Goal: Task Accomplishment & Management: Manage account settings

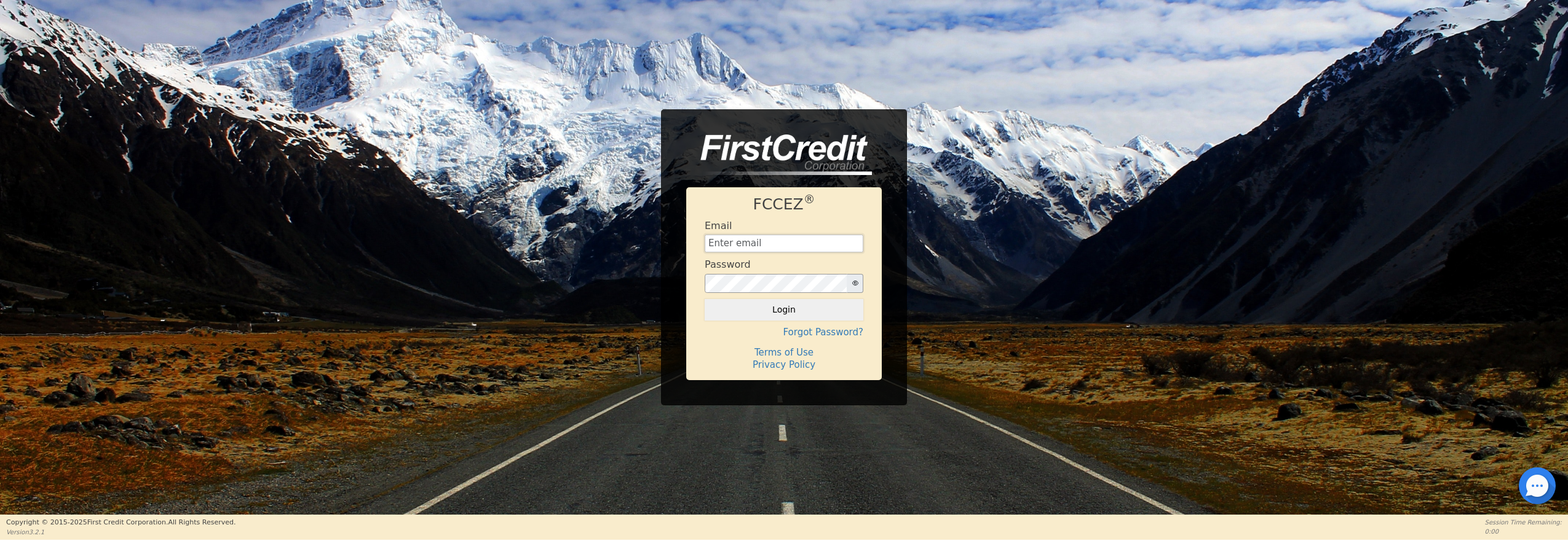
type input "[EMAIL_ADDRESS][DOMAIN_NAME]"
click at [784, 310] on button "Login" at bounding box center [784, 310] width 159 height 21
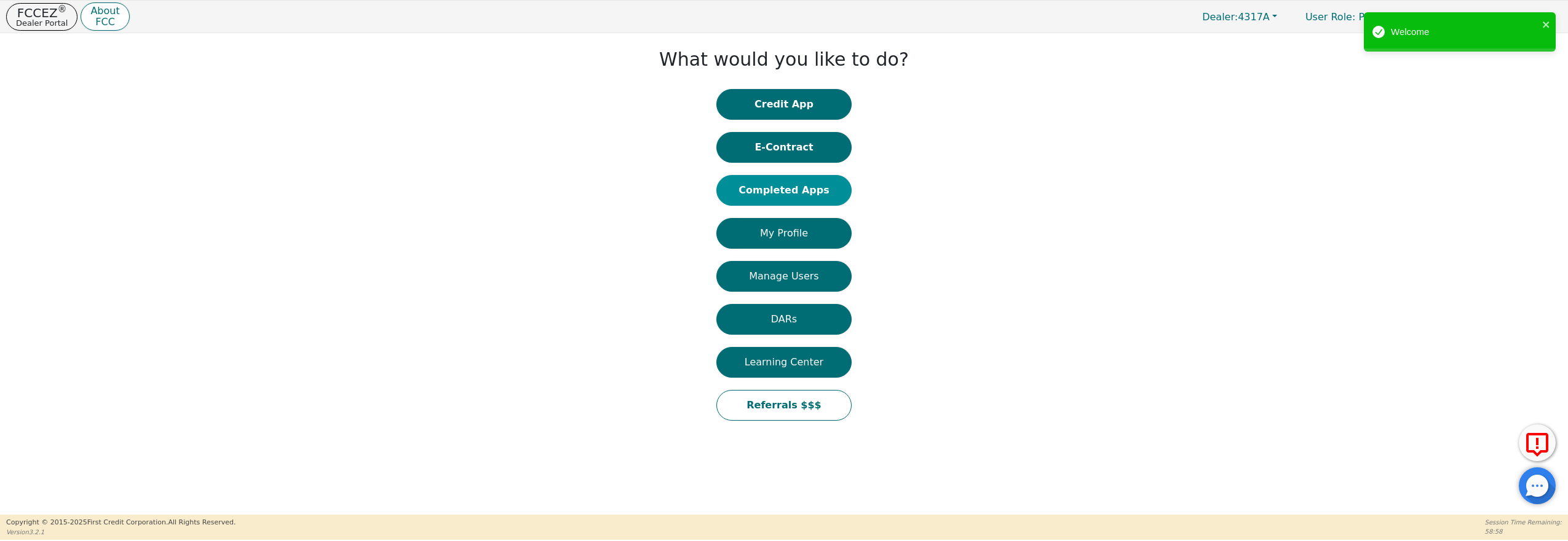
click at [763, 191] on button "Completed Apps" at bounding box center [784, 190] width 136 height 30
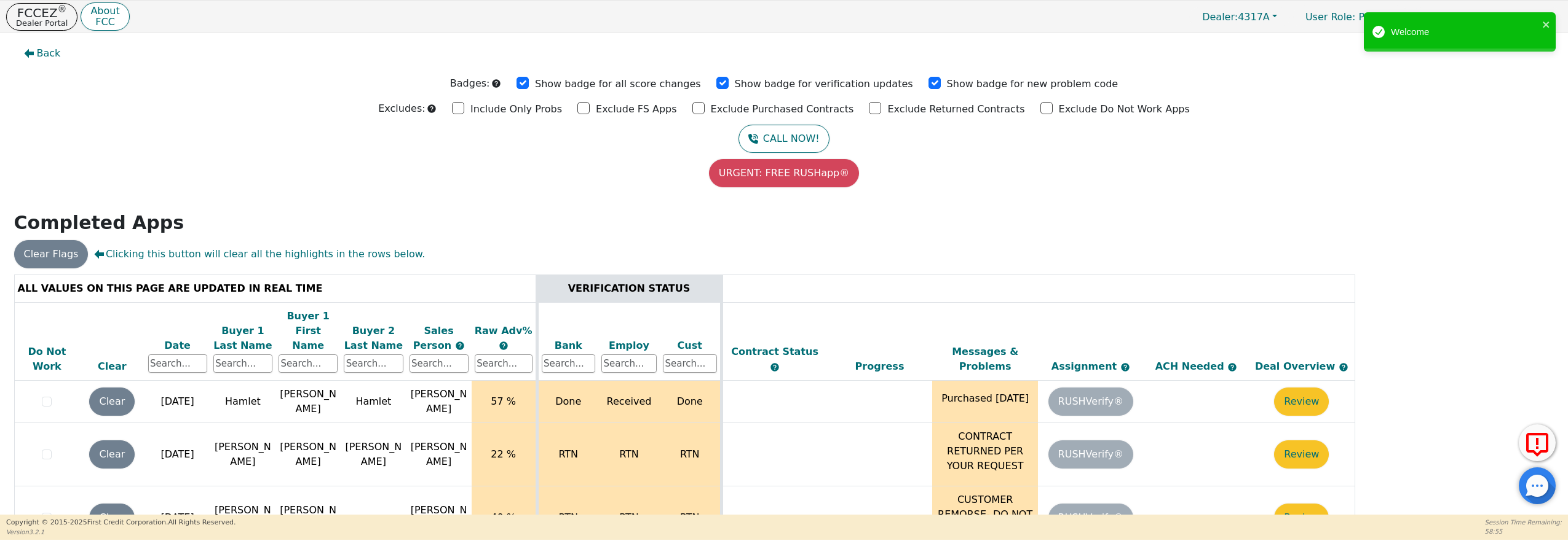
click at [182, 339] on div "Date" at bounding box center [178, 346] width 59 height 15
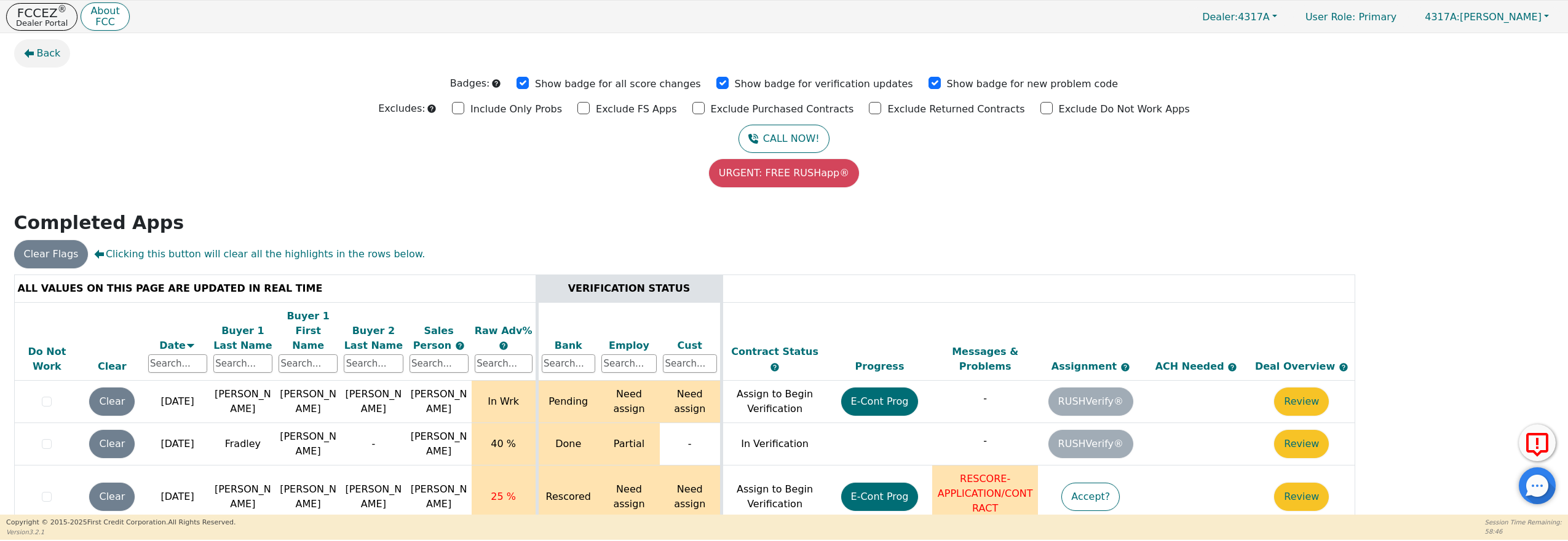
click at [39, 53] on span "Back" at bounding box center [49, 53] width 24 height 15
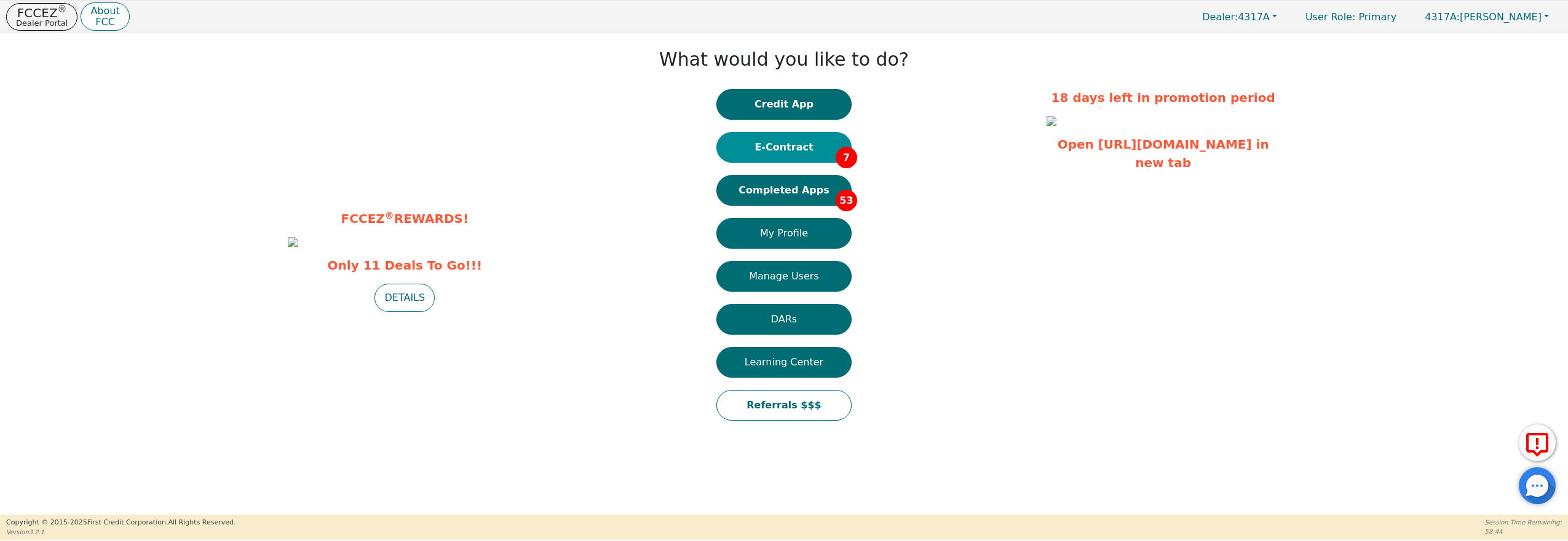
click at [778, 146] on button "E-Contract 7" at bounding box center [784, 147] width 136 height 30
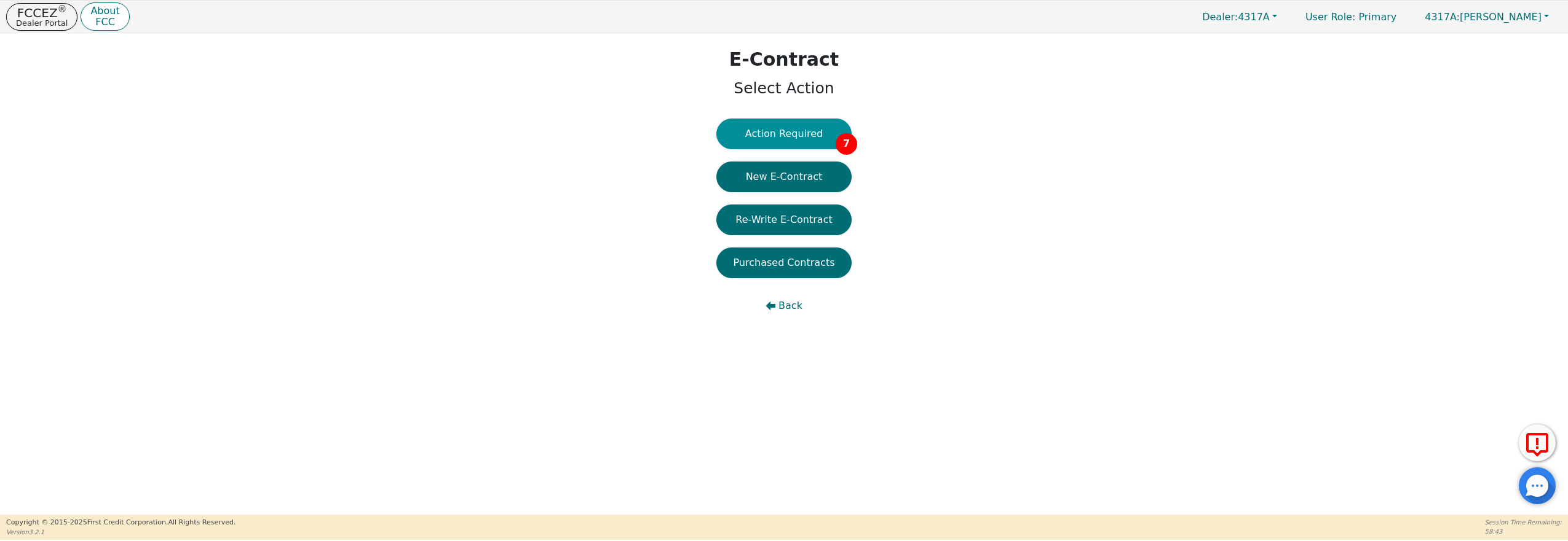
click at [790, 135] on button "Action Required 7" at bounding box center [784, 133] width 136 height 30
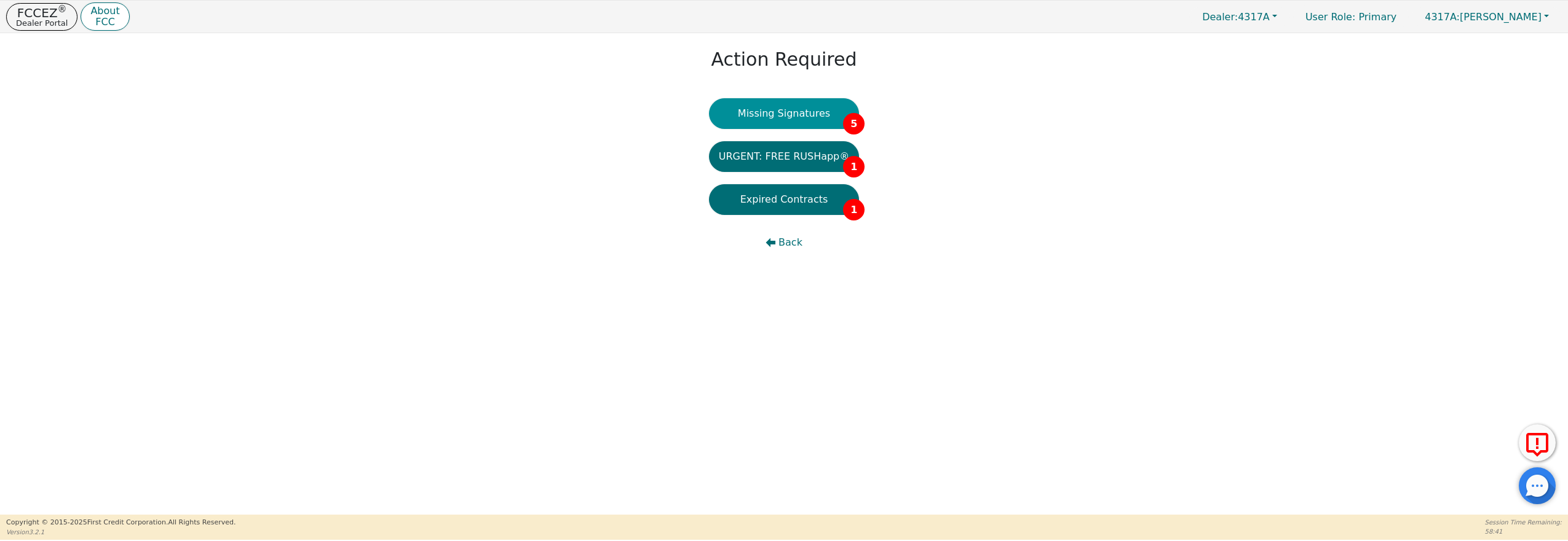
click at [783, 111] on button "Missing Signatures 5" at bounding box center [784, 113] width 150 height 30
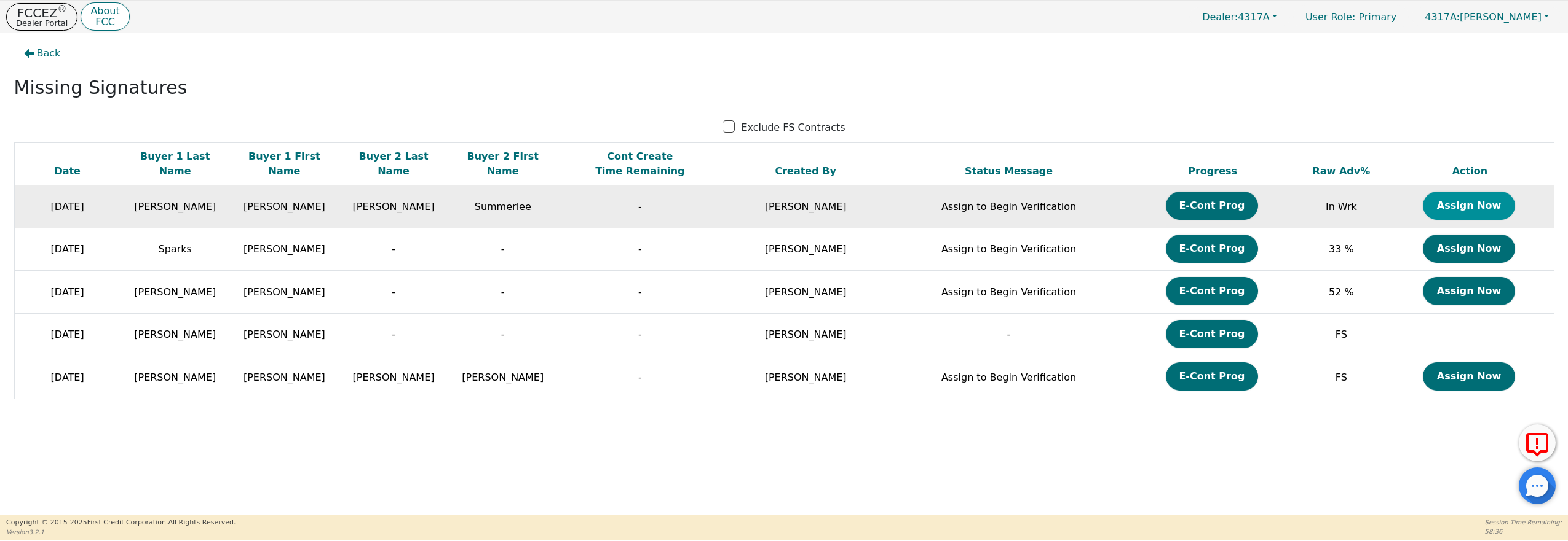
click at [1487, 205] on button "Assign Now" at bounding box center [1469, 206] width 92 height 29
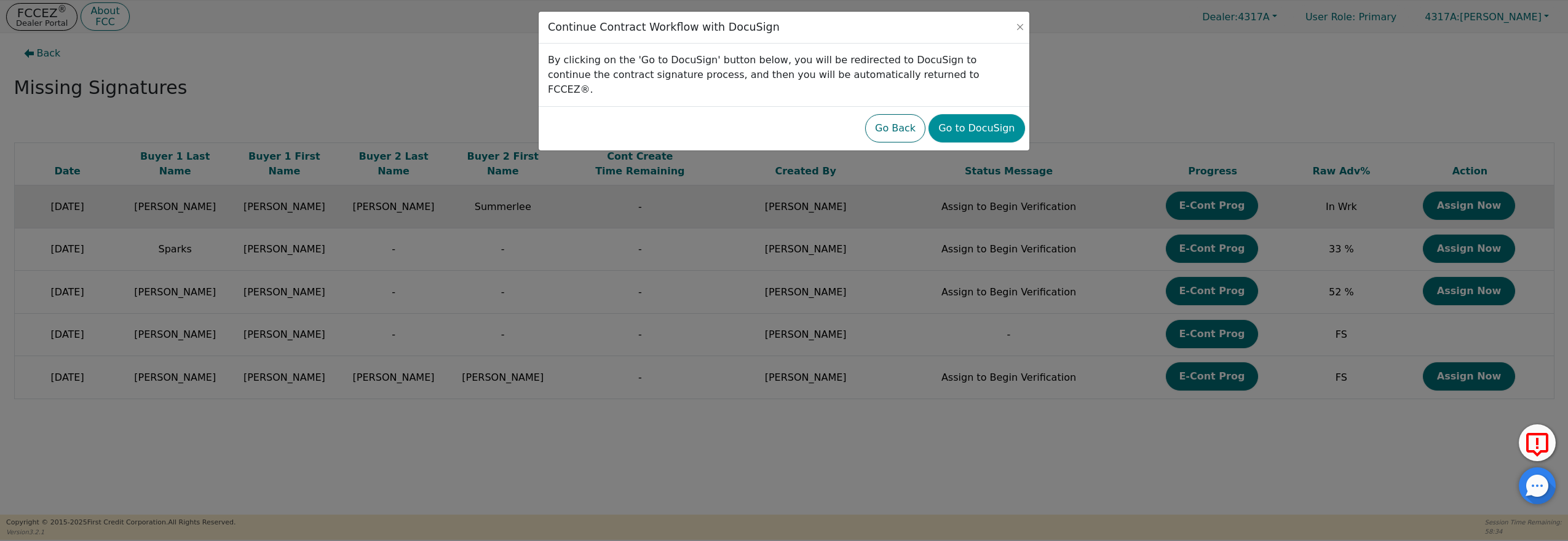
click at [971, 114] on button "Go to DocuSign" at bounding box center [977, 128] width 96 height 29
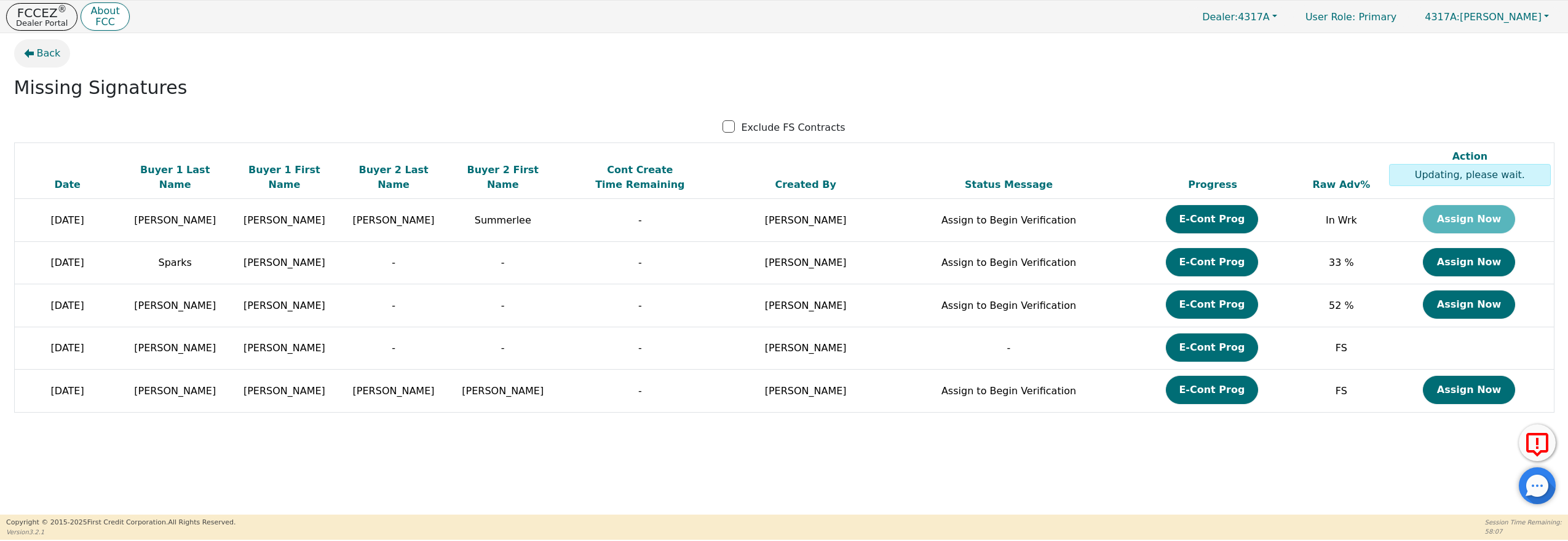
click at [42, 53] on span "Back" at bounding box center [49, 53] width 24 height 15
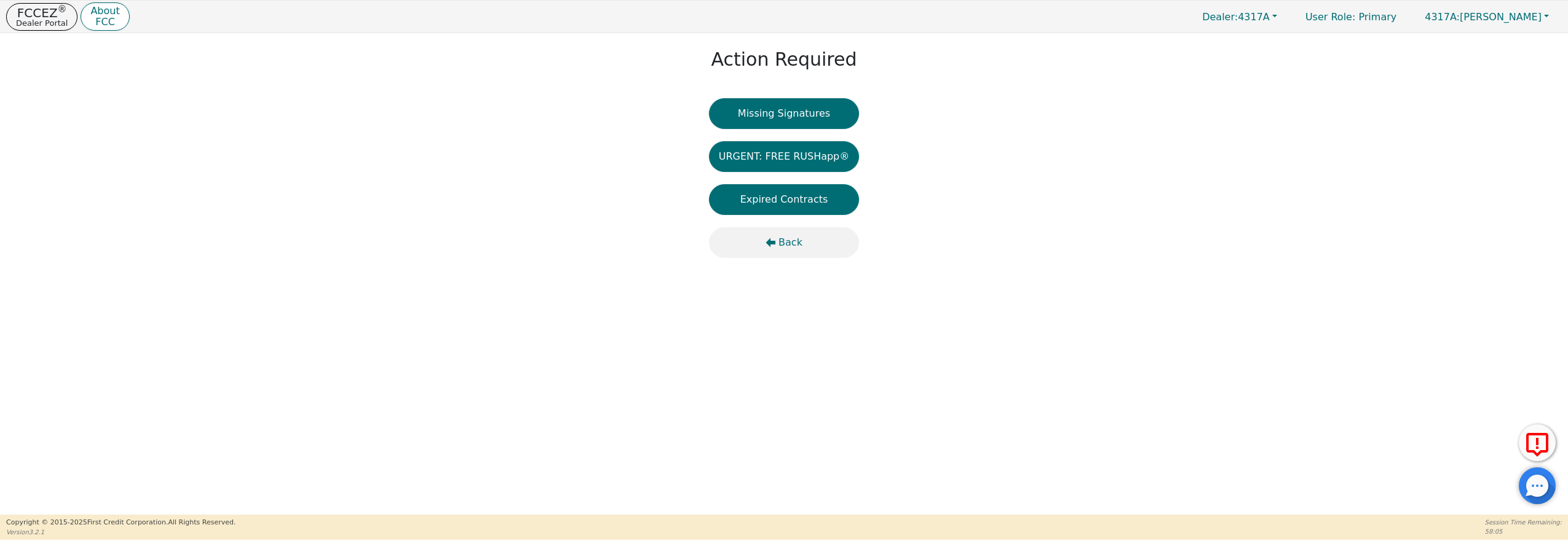
click at [789, 239] on span "Back" at bounding box center [790, 242] width 24 height 15
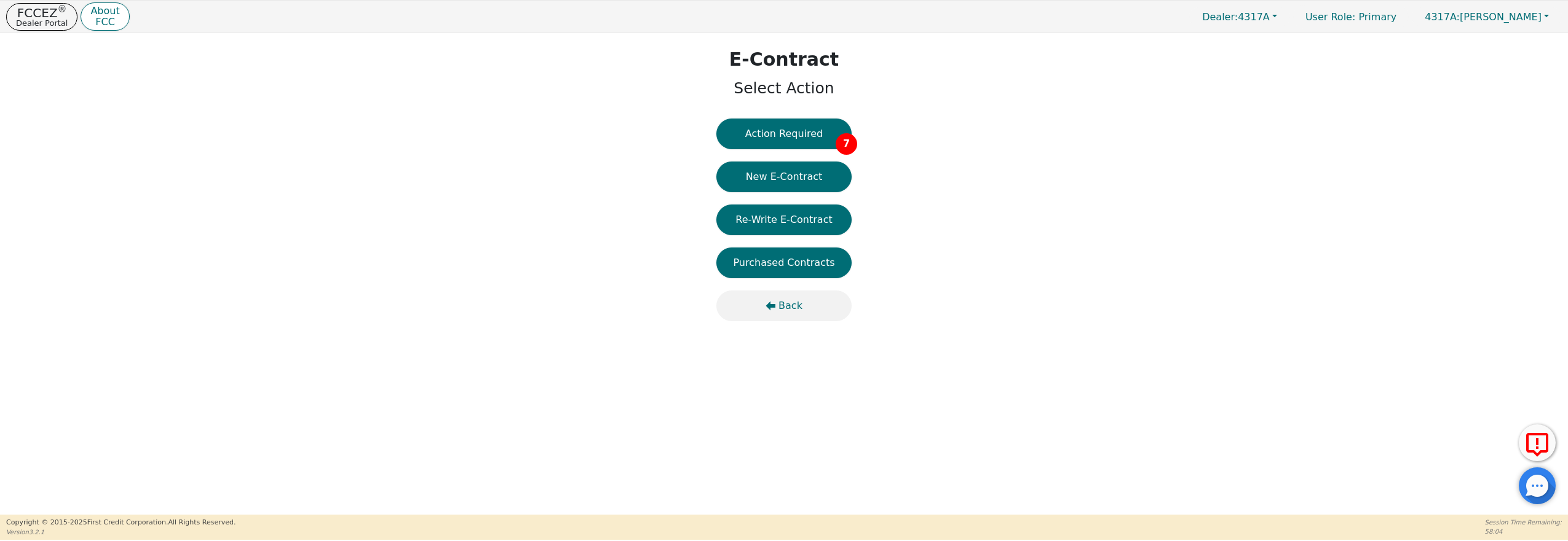
click at [789, 303] on span "Back" at bounding box center [790, 306] width 24 height 15
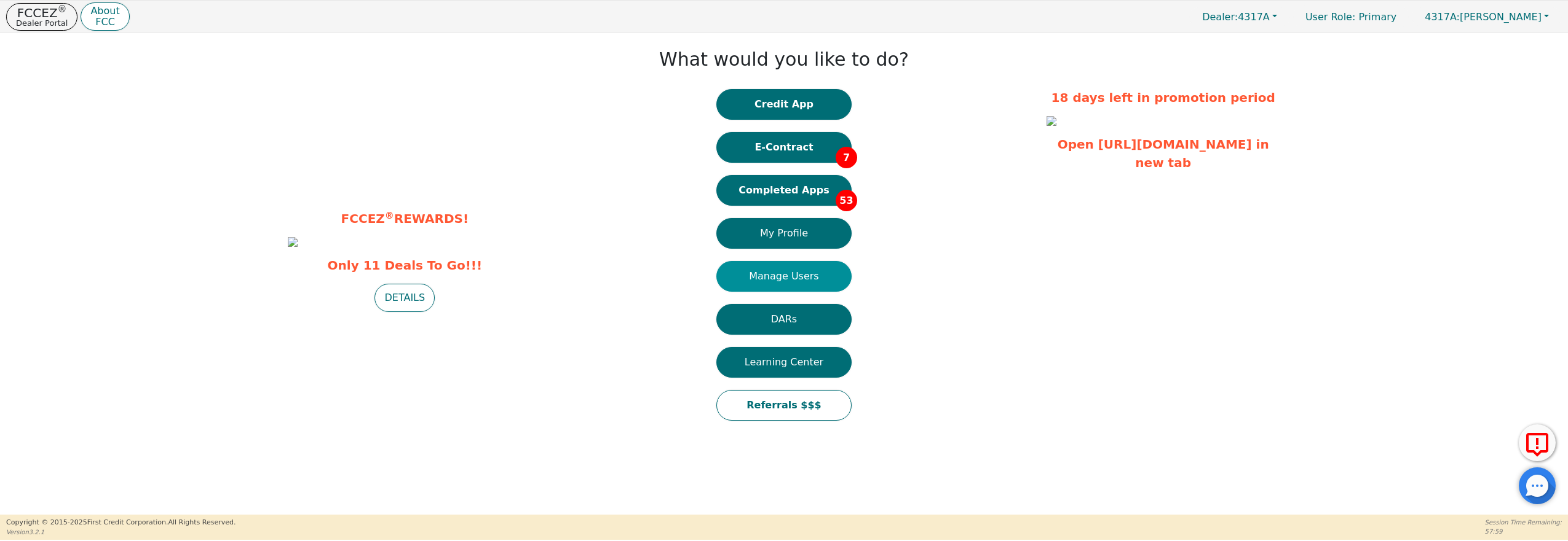
click at [790, 270] on button "Manage Users" at bounding box center [784, 276] width 136 height 30
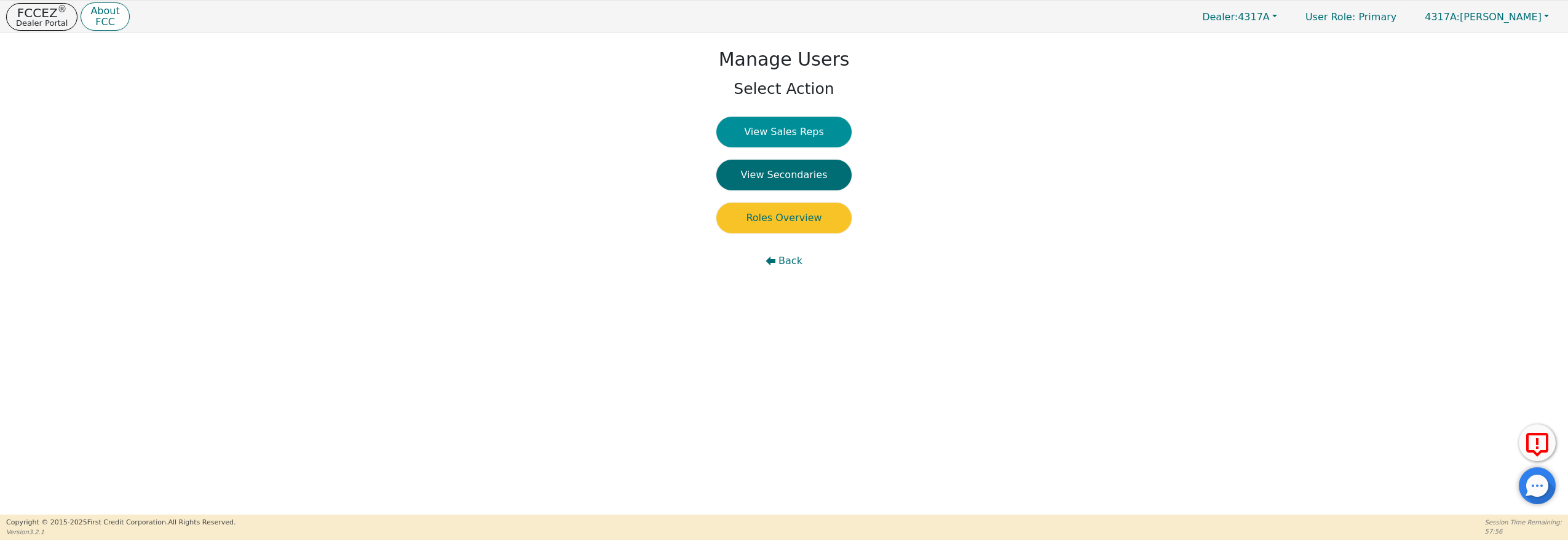
click at [786, 134] on button "View Sales Reps" at bounding box center [784, 132] width 136 height 30
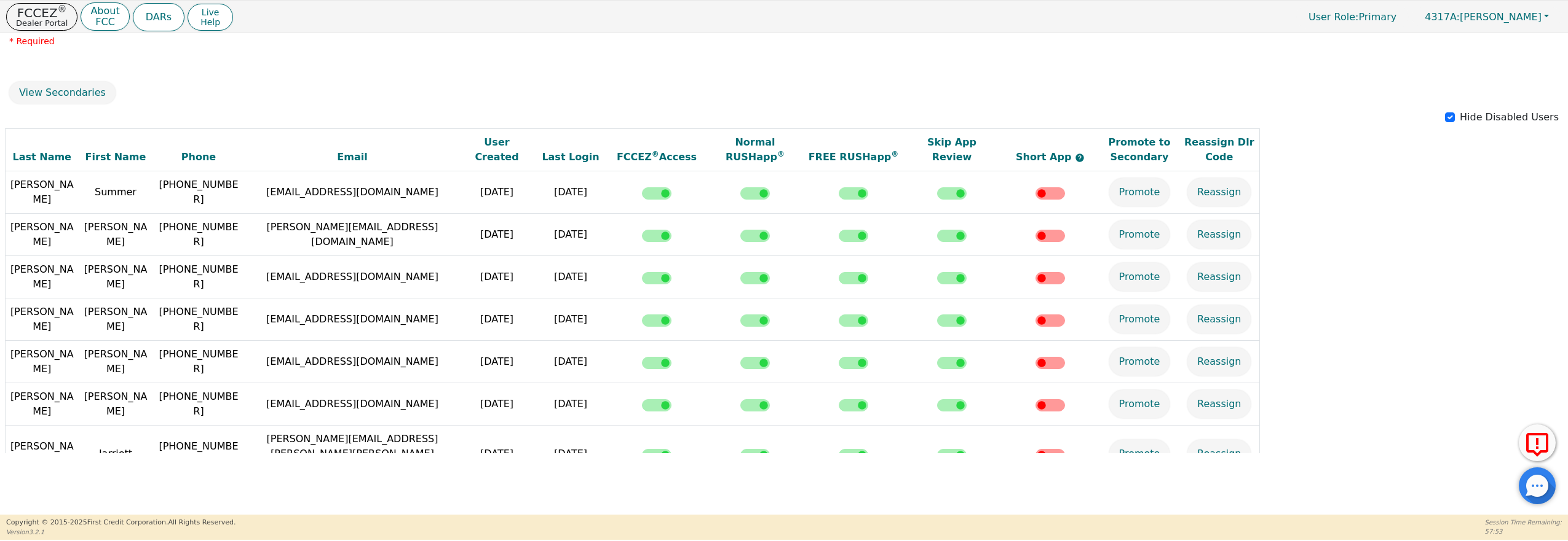
scroll to position [181, 0]
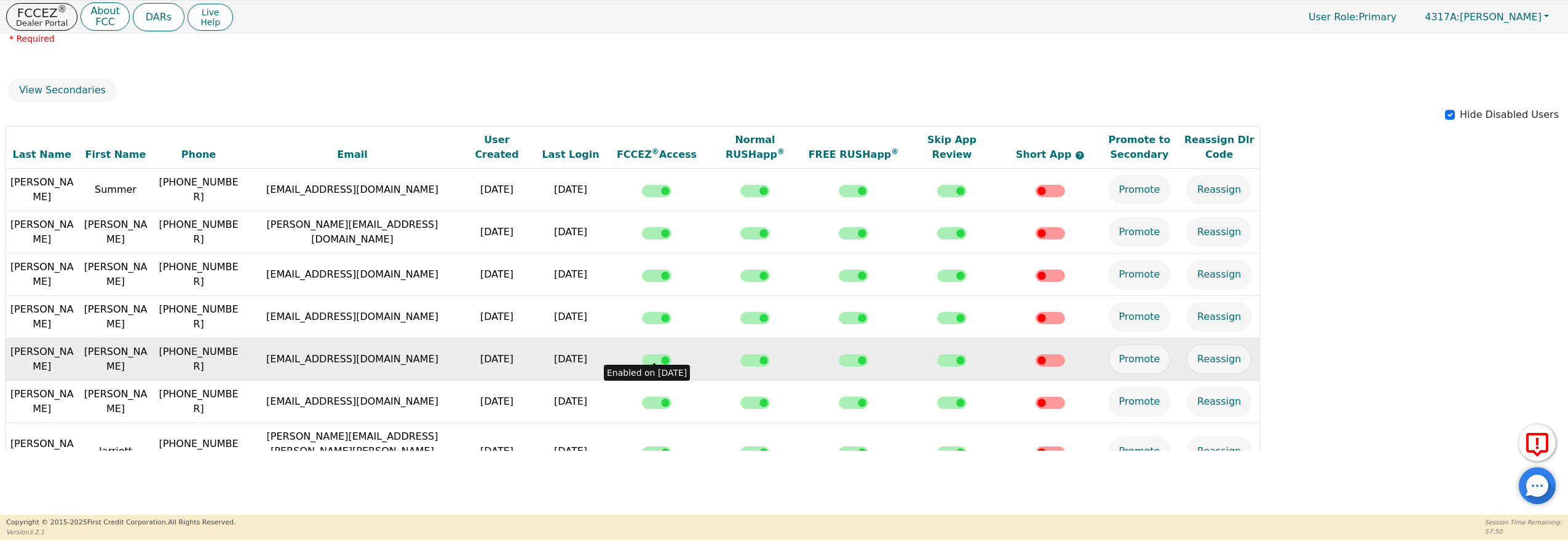
click at [655, 354] on input "checkbox" at bounding box center [657, 360] width 30 height 12
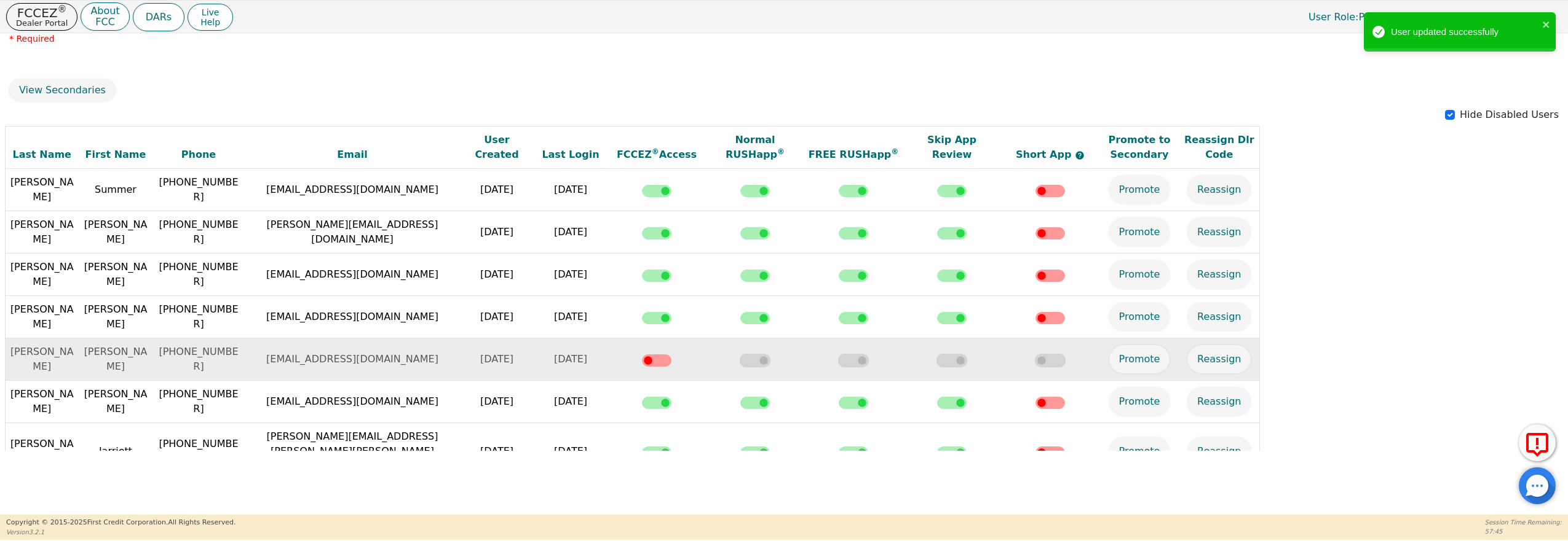
click at [899, 84] on div "View Secondaries" at bounding box center [785, 90] width 1559 height 22
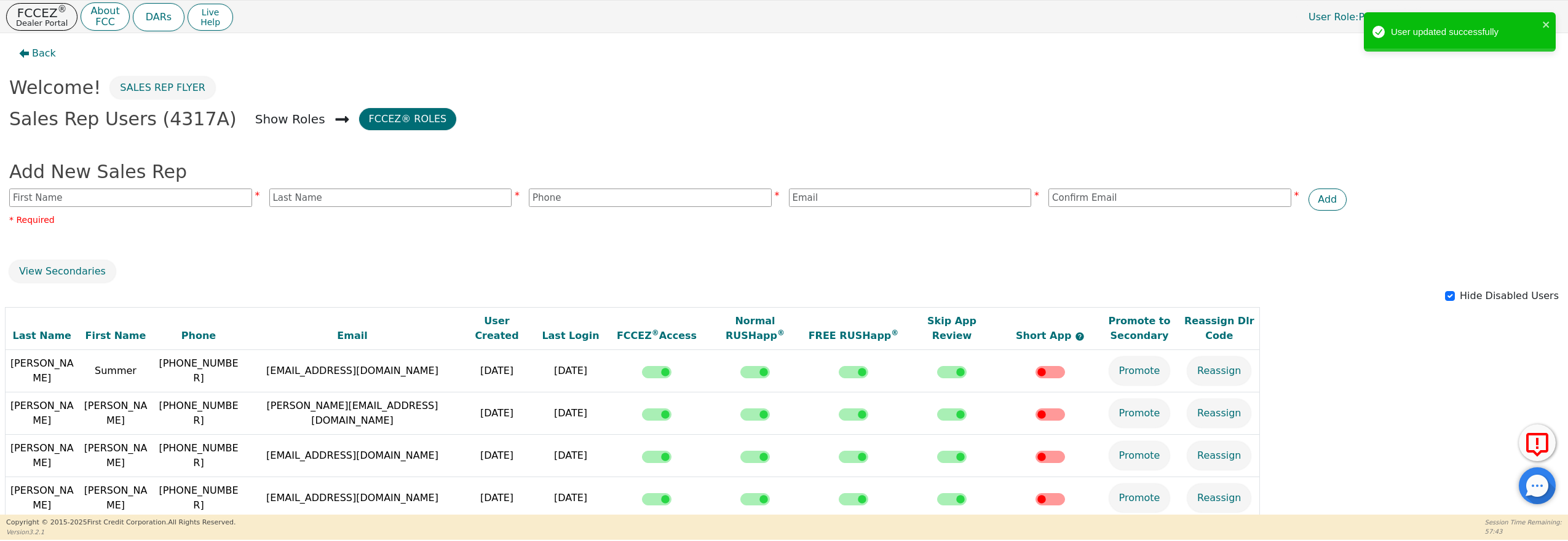
scroll to position [0, 0]
